Goal: Task Accomplishment & Management: Complete application form

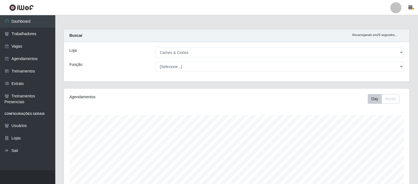
select select "433"
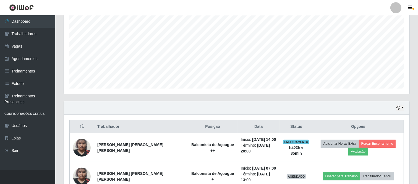
scroll to position [146, 0]
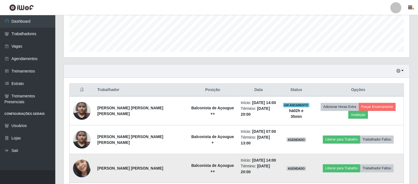
click at [81, 159] on img at bounding box center [82, 168] width 18 height 39
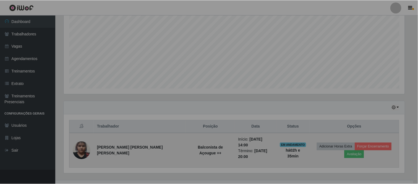
scroll to position [114, 345]
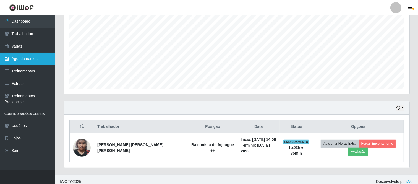
click at [30, 61] on link "Agendamentos" at bounding box center [27, 58] width 55 height 12
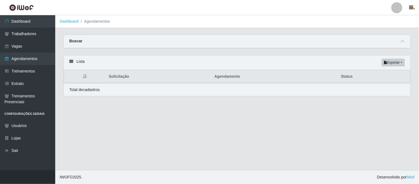
click at [174, 44] on div "Buscar" at bounding box center [237, 41] width 347 height 13
click at [404, 44] on span at bounding box center [403, 41] width 7 height 6
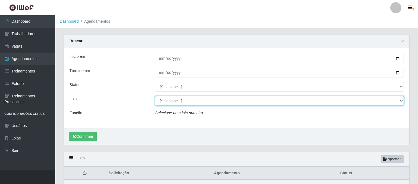
click at [174, 102] on select "[Selecione...] Carnes & Cortes" at bounding box center [279, 101] width 249 height 10
select select "433"
click at [155, 96] on select "[Selecione...] Carnes & Cortes" at bounding box center [279, 101] width 249 height 10
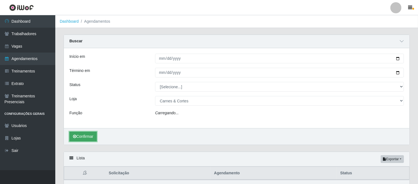
click at [84, 136] on button "Confirmar" at bounding box center [82, 137] width 27 height 10
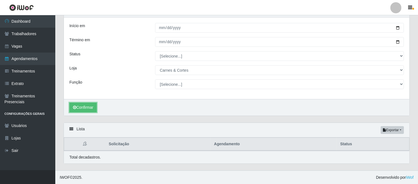
scroll to position [31, 0]
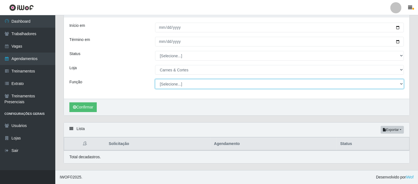
click at [175, 84] on select "[Selecione...] ASG ASG + ASG ++ Balconista de Açougue Balconista de Açougue + B…" at bounding box center [279, 84] width 249 height 10
select select "125"
click at [155, 79] on select "[Selecione...] ASG ASG + ASG ++ Balconista de Açougue Balconista de Açougue + B…" at bounding box center [279, 84] width 249 height 10
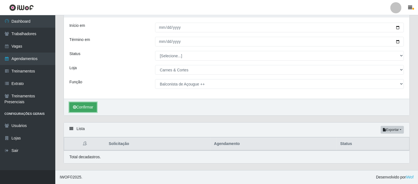
click at [83, 106] on button "Confirmar" at bounding box center [82, 107] width 27 height 10
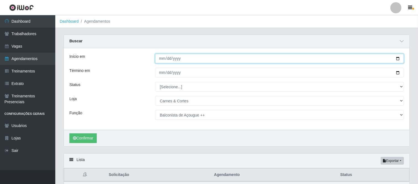
click at [185, 63] on input "Início em" at bounding box center [279, 59] width 249 height 10
click at [185, 59] on input "Início em" at bounding box center [279, 59] width 249 height 10
click at [396, 59] on input "Início em" at bounding box center [279, 59] width 249 height 10
type input "[DATE]"
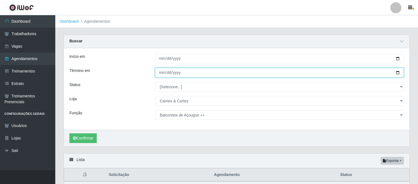
click at [397, 72] on input "Término em" at bounding box center [279, 73] width 249 height 10
type input "[DATE]"
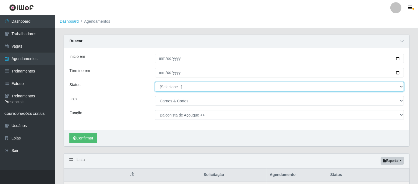
click at [193, 89] on select "[Selecione...] AGENDADO AGUARDANDO LIBERAR EM ANDAMENTO EM REVISÃO FINALIZADO C…" at bounding box center [279, 87] width 249 height 10
select select "AGENDADO"
click at [155, 82] on select "[Selecione...] AGENDADO AGUARDANDO LIBERAR EM ANDAMENTO EM REVISÃO FINALIZADO C…" at bounding box center [279, 87] width 249 height 10
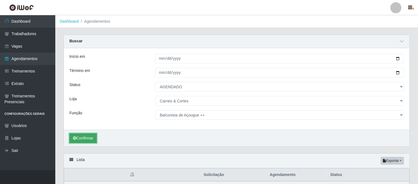
click at [83, 136] on button "Confirmar" at bounding box center [82, 138] width 27 height 10
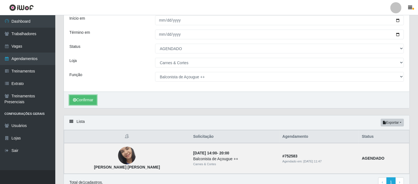
scroll to position [4, 0]
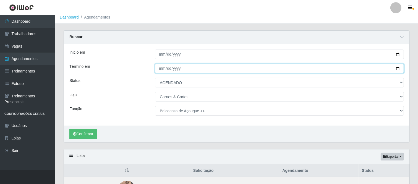
click at [203, 71] on input "[DATE]" at bounding box center [279, 69] width 249 height 10
click at [396, 70] on input "[DATE]" at bounding box center [279, 69] width 249 height 10
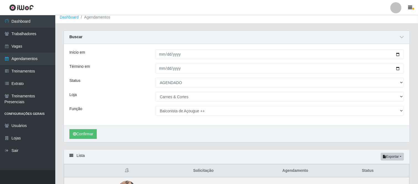
click at [126, 133] on div "Confirmar" at bounding box center [236, 133] width 345 height 17
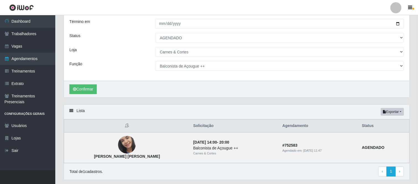
scroll to position [35, 0]
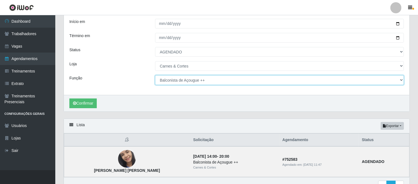
click at [224, 81] on select "[Selecione...] ASG ASG + ASG ++ Balconista de Açougue Balconista de Açougue + B…" at bounding box center [279, 80] width 249 height 10
select select "[Selecione...]"
click at [155, 75] on select "[Selecione...] ASG ASG + ASG ++ Balconista de Açougue Balconista de Açougue + B…" at bounding box center [279, 80] width 249 height 10
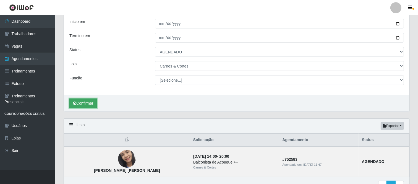
click at [83, 106] on button "Confirmar" at bounding box center [82, 103] width 27 height 10
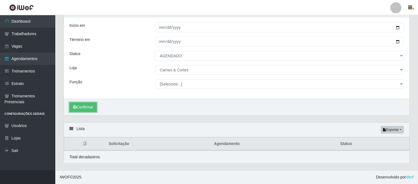
scroll to position [31, 0]
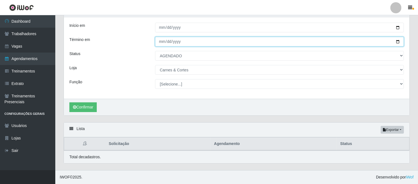
click at [191, 42] on input "[DATE]" at bounding box center [279, 42] width 249 height 10
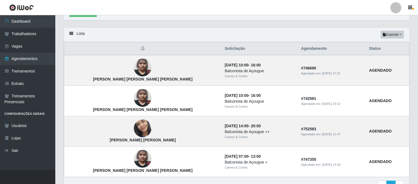
scroll to position [157, 0]
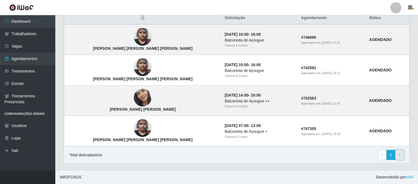
click at [401, 156] on link "› Next" at bounding box center [399, 155] width 9 height 10
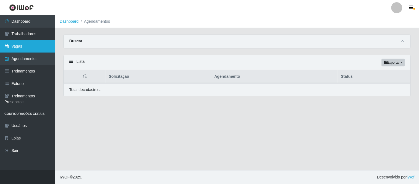
click at [22, 40] on link "Vagas" at bounding box center [27, 46] width 55 height 12
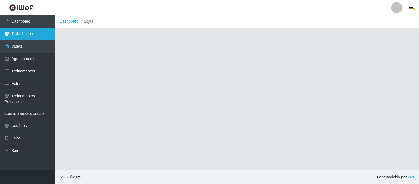
click at [23, 35] on link "Trabalhadores" at bounding box center [27, 34] width 55 height 12
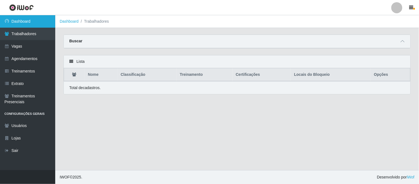
click at [25, 21] on link "Dashboard" at bounding box center [27, 21] width 55 height 12
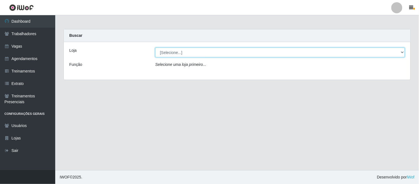
click at [206, 56] on select "[Selecione...] Carnes & Cortes" at bounding box center [280, 53] width 250 height 10
select select "433"
click at [155, 48] on select "[Selecione...] Carnes & Cortes" at bounding box center [280, 53] width 250 height 10
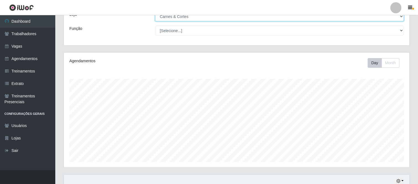
scroll to position [109, 0]
